Goal: Obtain resource: Obtain resource

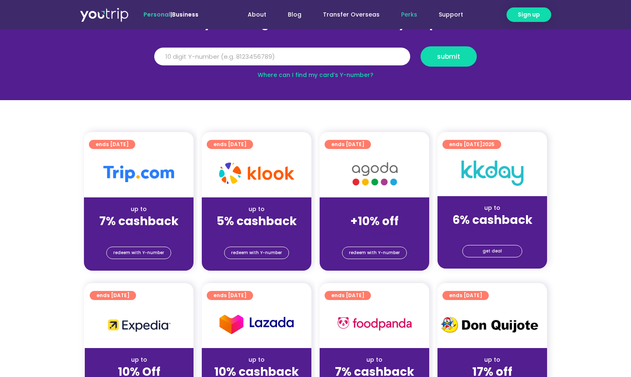
scroll to position [124, 0]
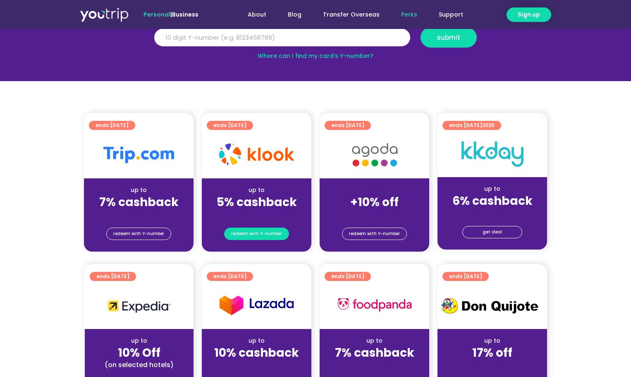
click at [256, 233] on span "redeem with Y-number" at bounding box center [256, 234] width 51 height 12
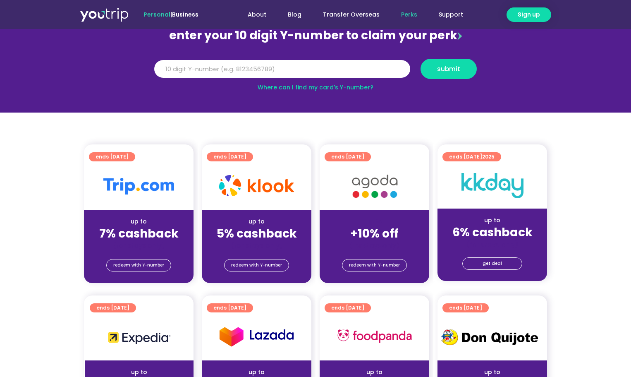
scroll to position [91, 0]
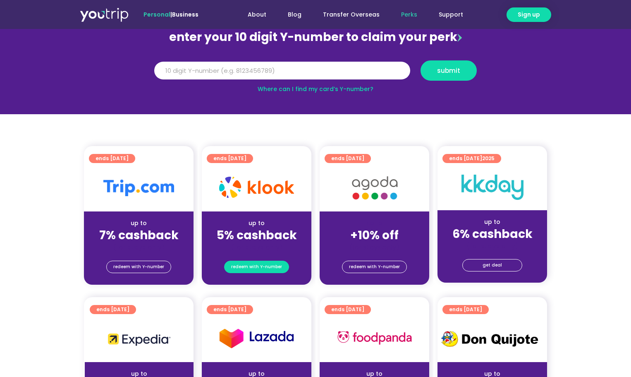
click at [258, 264] on span "redeem with Y-number" at bounding box center [256, 267] width 51 height 12
click at [381, 268] on span "redeem with Y-number" at bounding box center [374, 267] width 51 height 12
click at [259, 265] on span "redeem with Y-number" at bounding box center [256, 267] width 51 height 12
click at [169, 69] on input "Y Number" at bounding box center [282, 71] width 256 height 18
type input "8183572188"
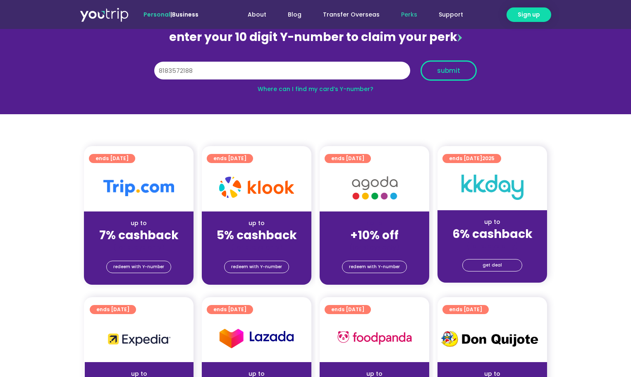
click at [451, 72] on span "submit" at bounding box center [448, 70] width 23 height 6
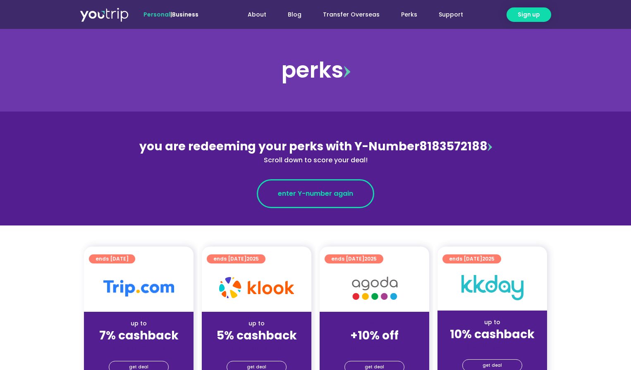
click at [299, 195] on span "enter Y-number again" at bounding box center [315, 194] width 75 height 10
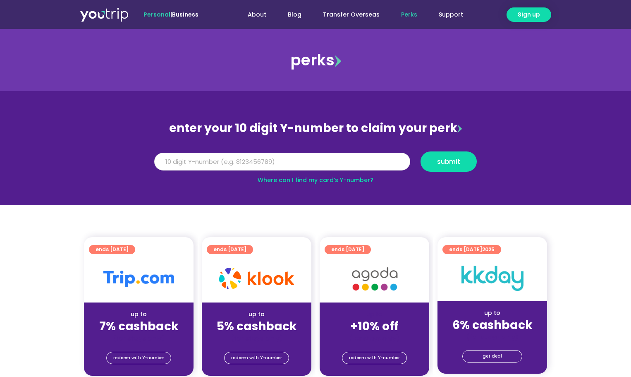
click at [189, 162] on input "Y Number" at bounding box center [282, 162] width 256 height 18
paste input "8183572188"
type input "8183572188"
click at [447, 165] on span "submit" at bounding box center [448, 161] width 23 height 6
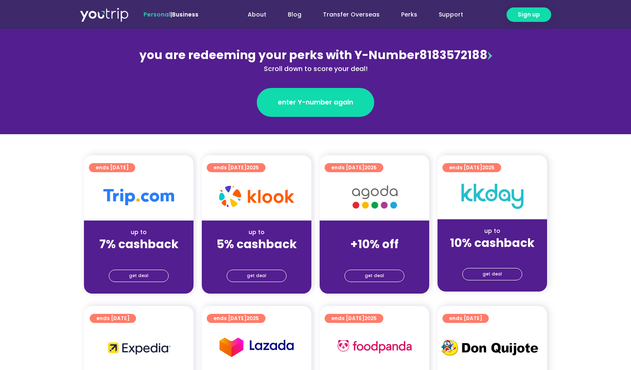
scroll to position [124, 0]
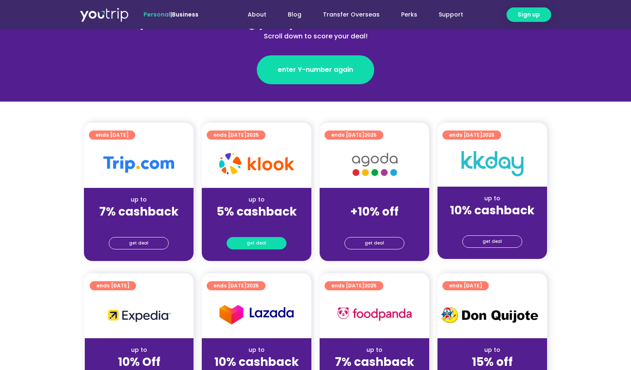
click at [258, 243] on span "get deal" at bounding box center [256, 244] width 19 height 12
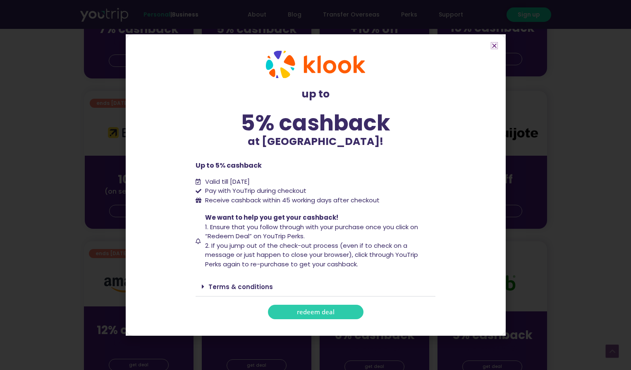
scroll to position [331, 0]
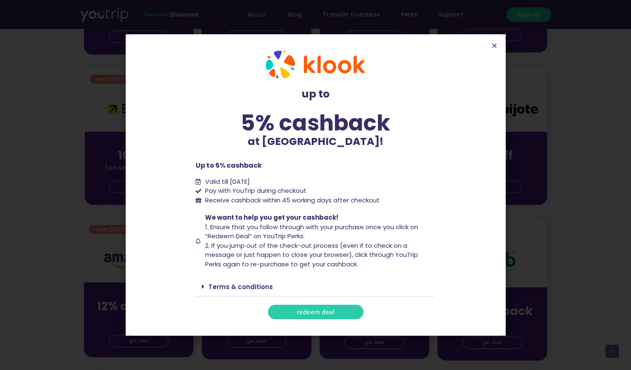
click at [314, 313] on span "redeem deal" at bounding box center [316, 312] width 38 height 6
